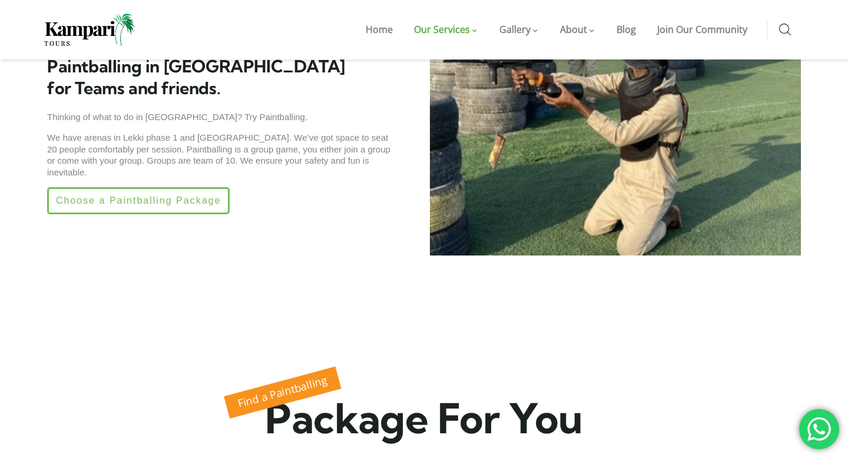
scroll to position [416, 0]
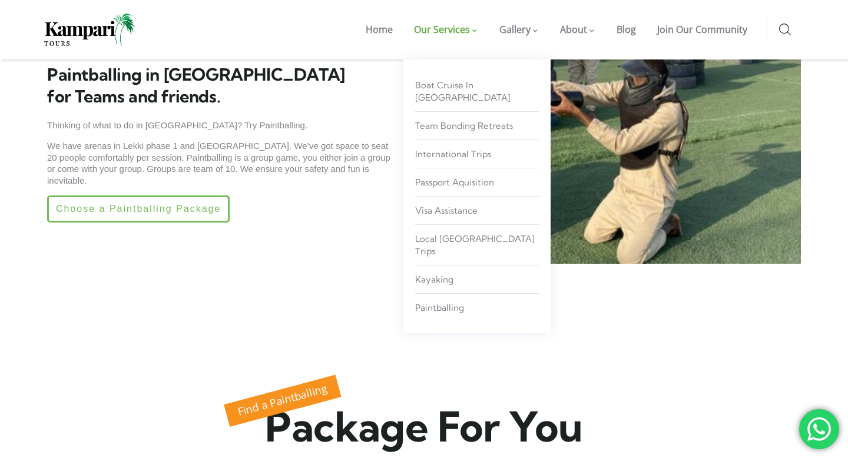
click at [464, 39] on link "Our Services" at bounding box center [445, 29] width 85 height 59
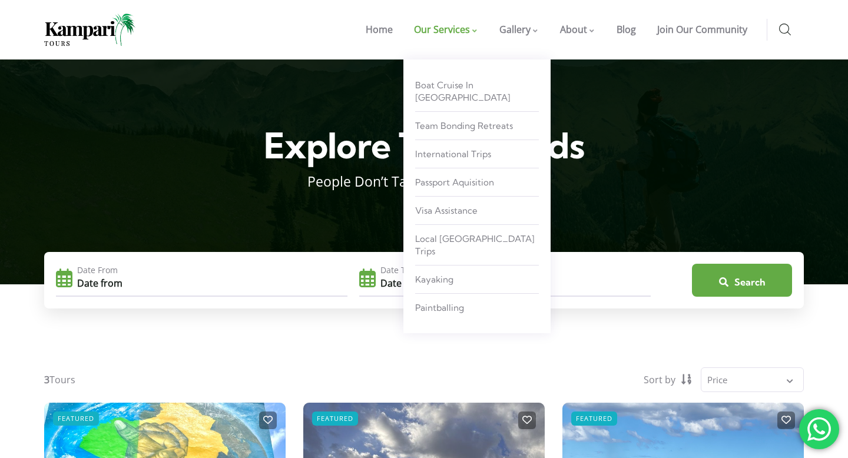
click at [476, 34] on span at bounding box center [475, 31] width 6 height 5
click at [460, 88] on span "Boat Cruise in [GEOGRAPHIC_DATA]" at bounding box center [462, 92] width 95 height 24
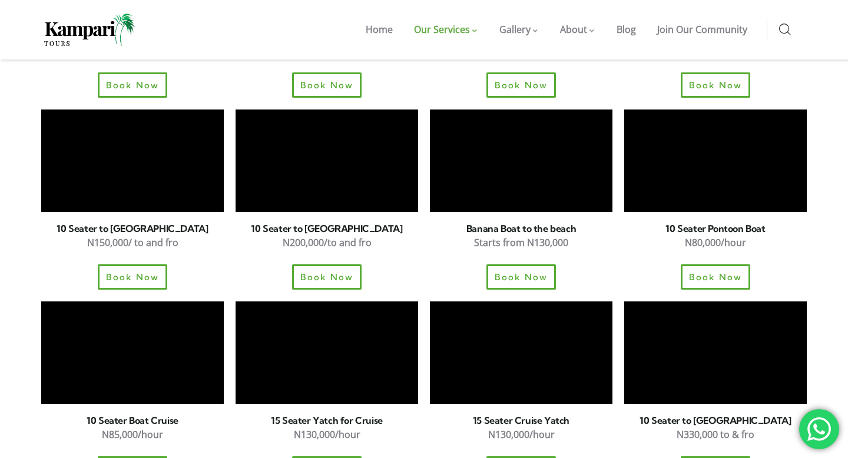
scroll to position [1253, 0]
